Goal: Task Accomplishment & Management: Use online tool/utility

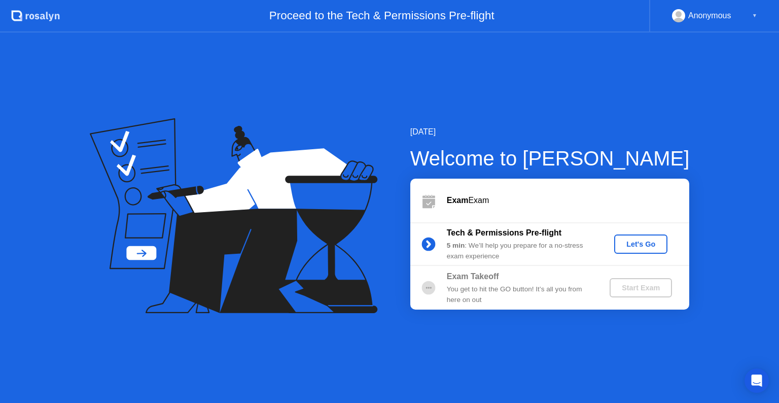
click at [631, 243] on div "Let's Go" at bounding box center [640, 244] width 45 height 8
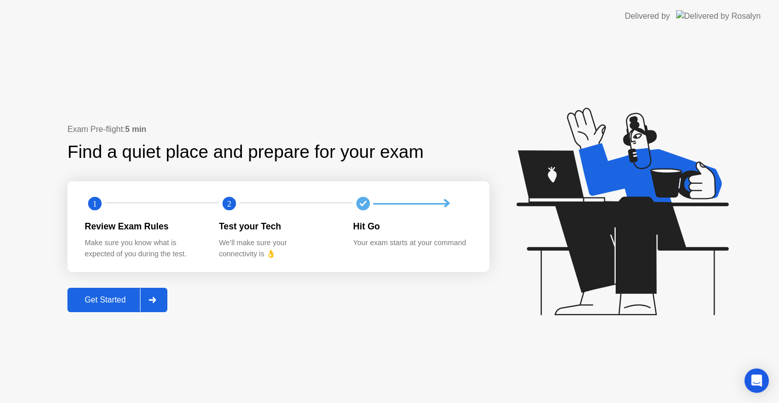
click at [126, 296] on div "Get Started" at bounding box center [104, 299] width 69 height 9
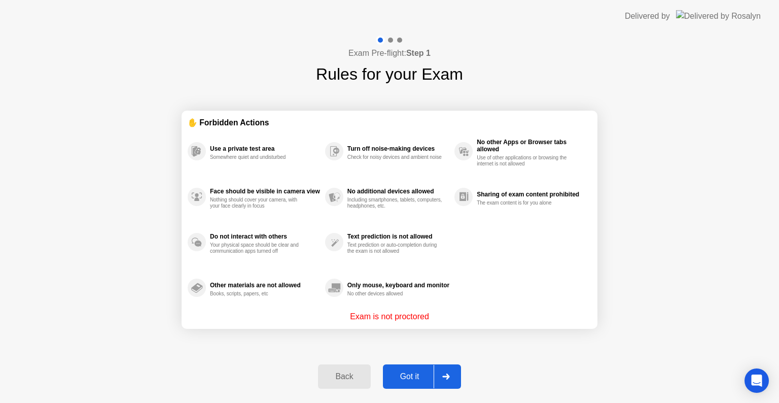
click at [423, 367] on button "Got it" at bounding box center [422, 376] width 78 height 24
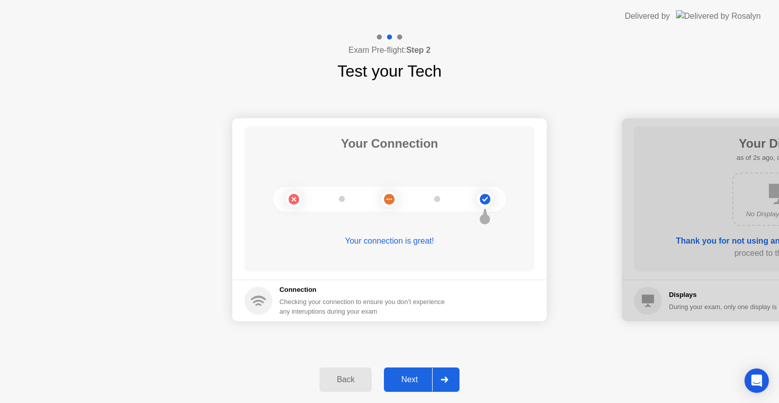
click at [436, 375] on div at bounding box center [444, 379] width 24 height 23
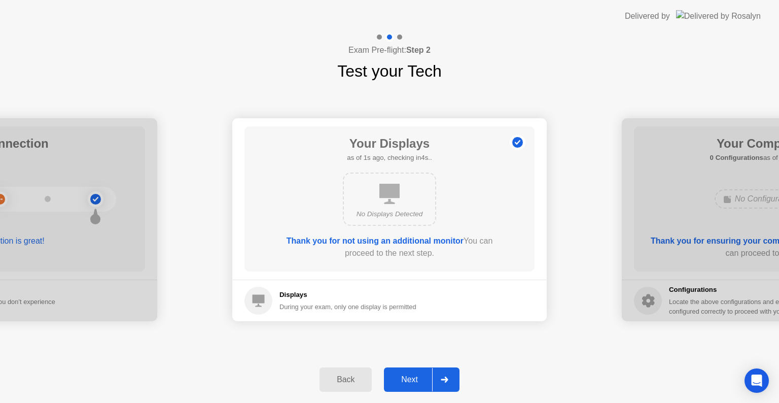
click at [424, 391] on div "Back Next" at bounding box center [389, 379] width 779 height 47
click at [423, 370] on button "Next" at bounding box center [422, 379] width 76 height 24
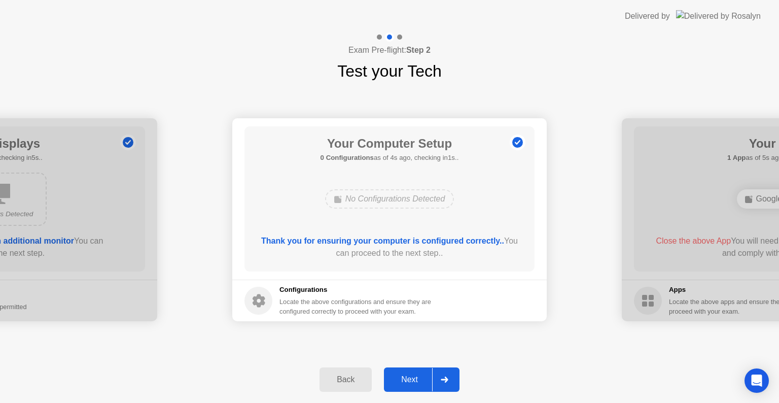
click at [427, 377] on div "Next" at bounding box center [409, 379] width 45 height 9
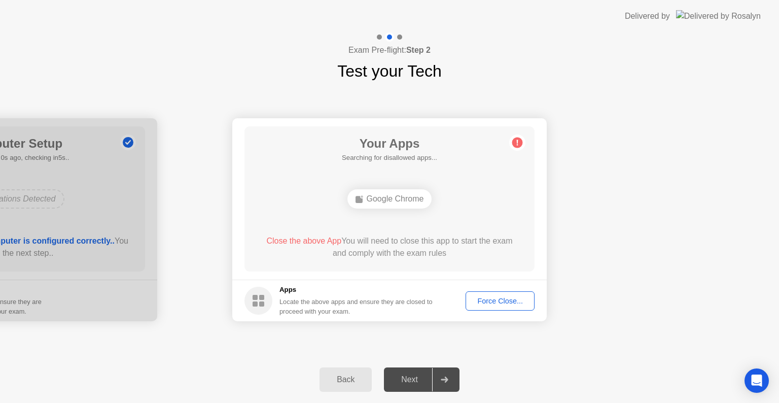
click at [512, 297] on div "Force Close..." at bounding box center [500, 301] width 62 height 8
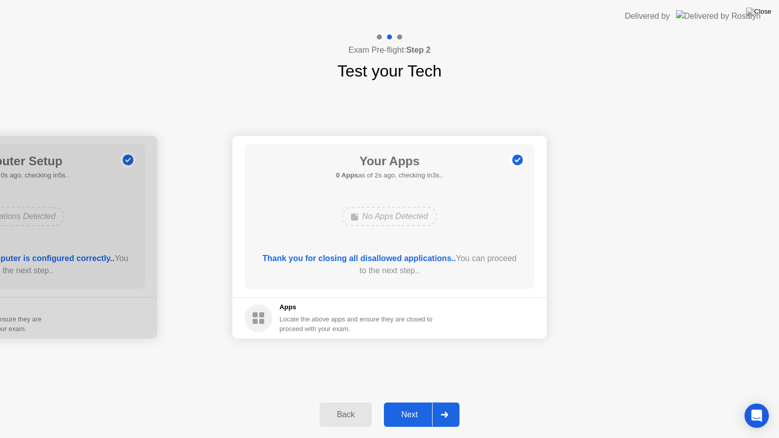
click at [414, 402] on div "Next" at bounding box center [409, 414] width 45 height 9
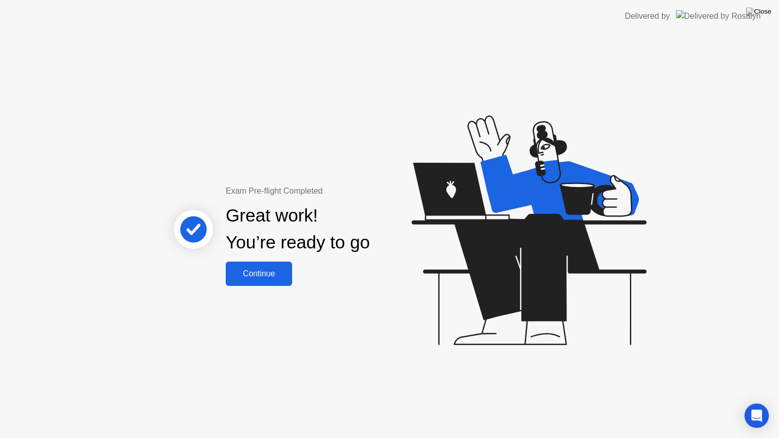
click at [268, 277] on div "Continue" at bounding box center [259, 273] width 60 height 9
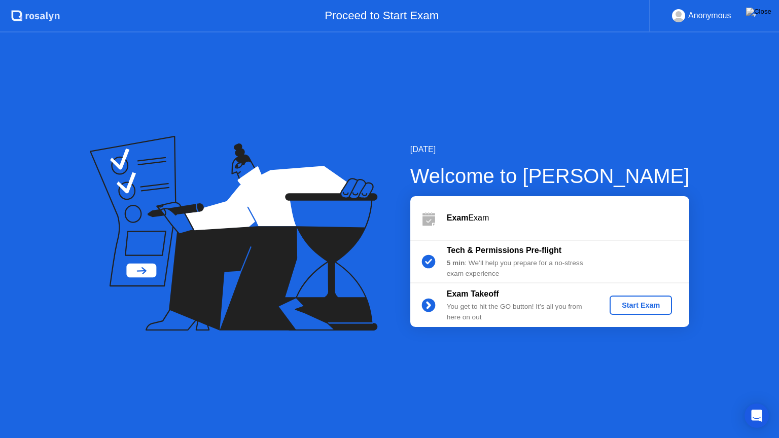
click at [634, 309] on div "Start Exam" at bounding box center [640, 305] width 54 height 8
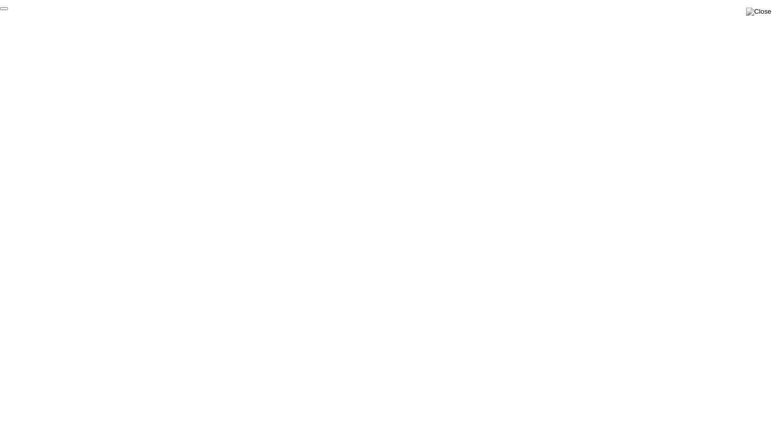
click div "End Proctoring Session"
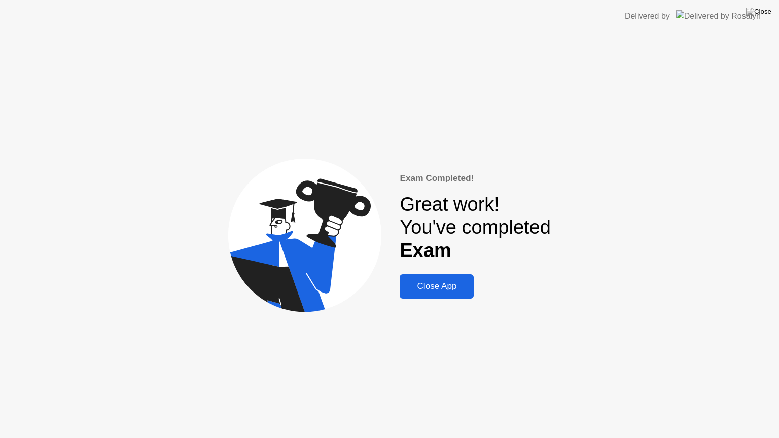
click at [438, 286] on div "Close App" at bounding box center [437, 286] width 68 height 10
